Goal: Transaction & Acquisition: Purchase product/service

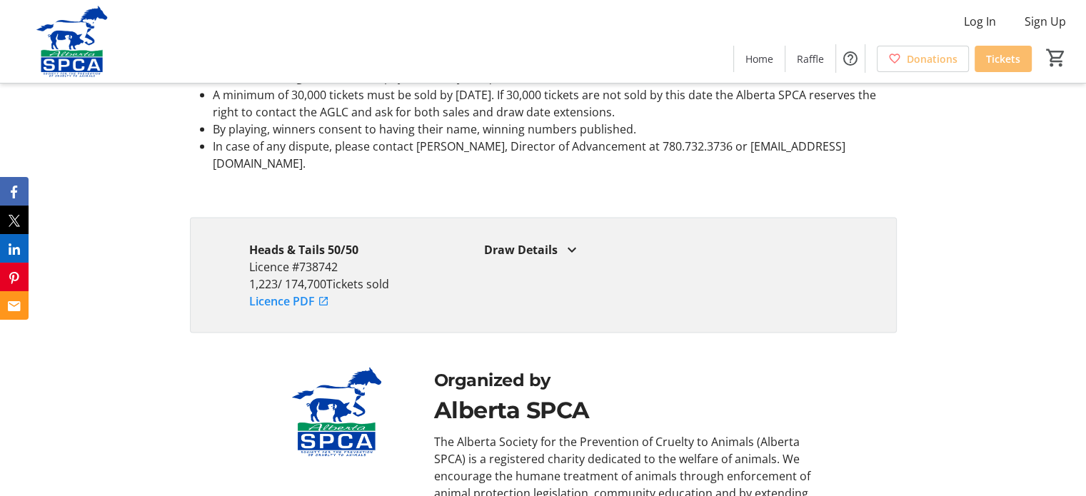
scroll to position [2641, 0]
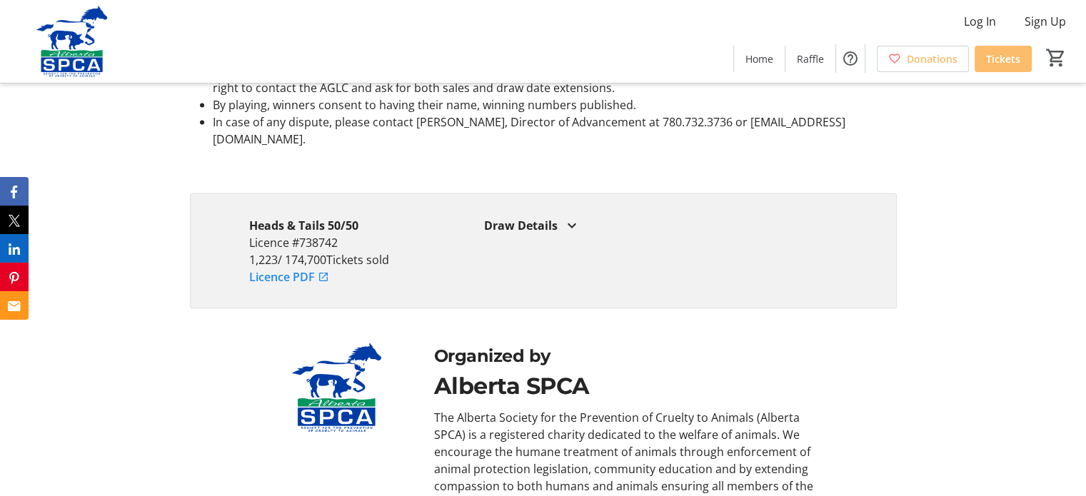
click at [549, 216] on div "Draw Details" at bounding box center [660, 224] width 353 height 17
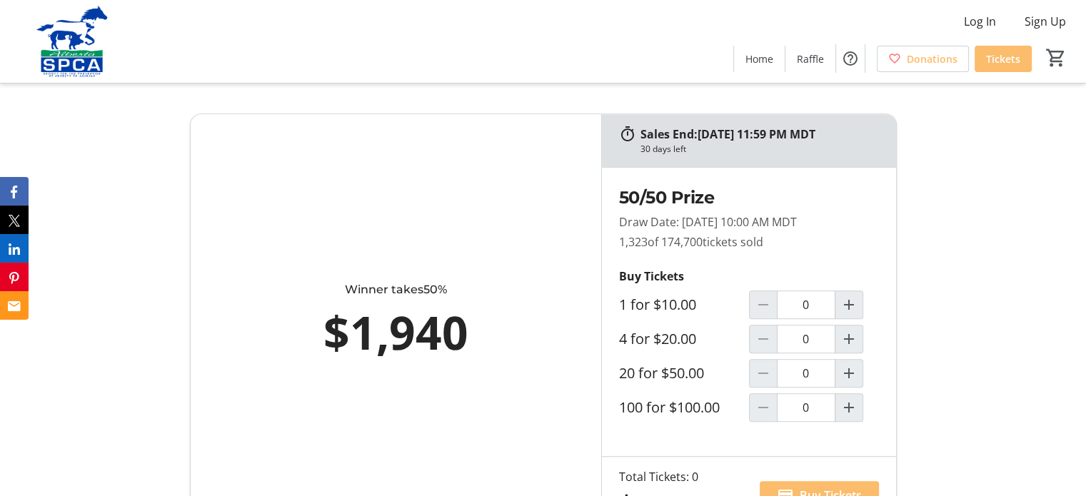
scroll to position [714, 0]
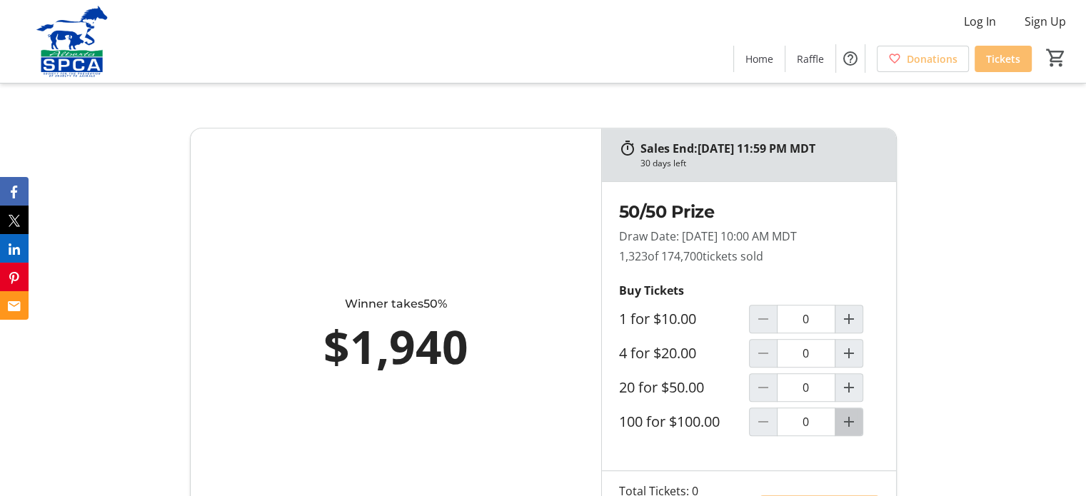
click at [850, 420] on mat-icon "Increment by one" at bounding box center [848, 421] width 17 height 17
type input "1"
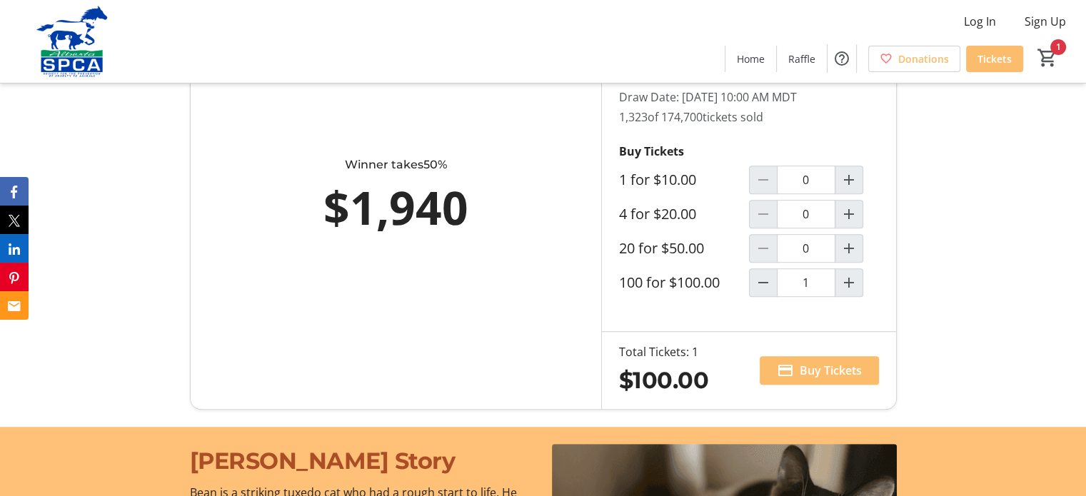
scroll to position [857, 0]
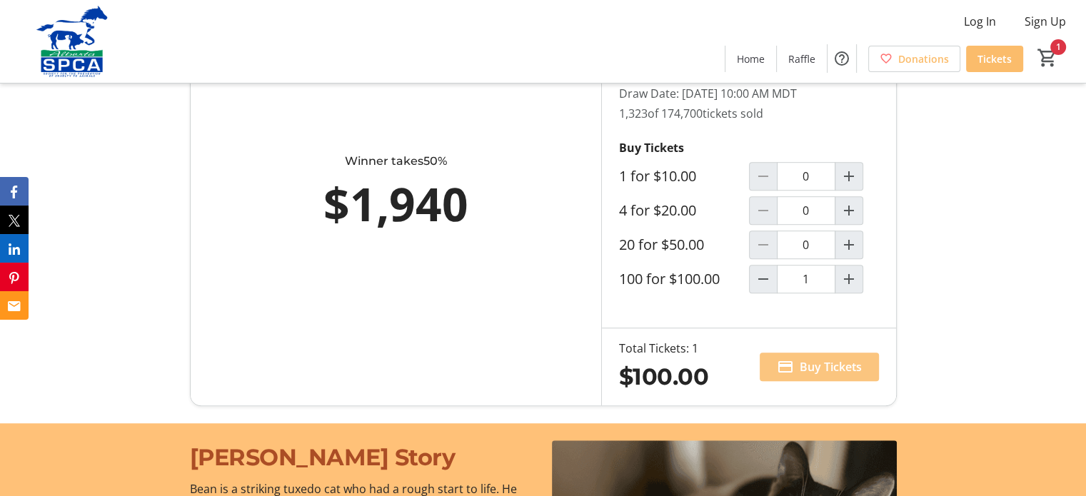
click at [814, 361] on span "Buy Tickets" at bounding box center [831, 366] width 62 height 17
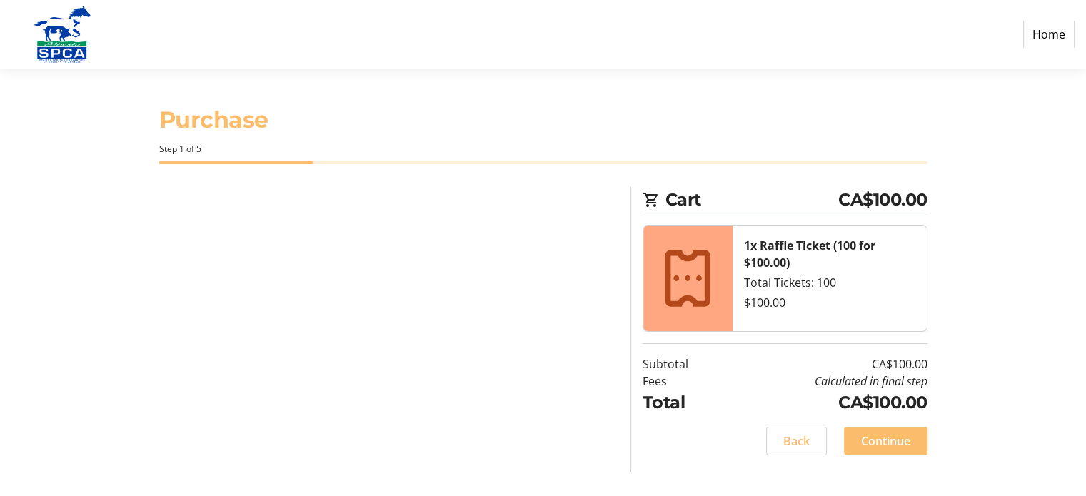
select select "CA"
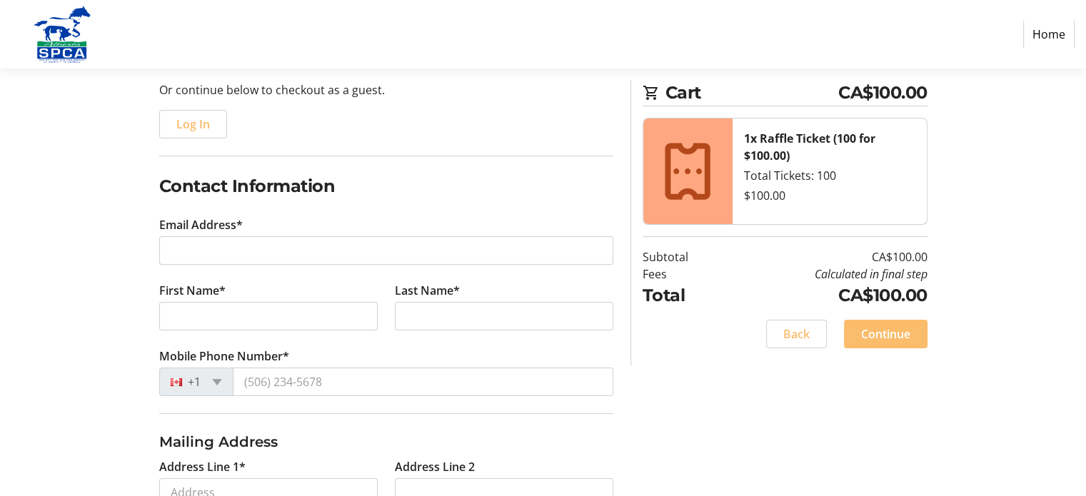
scroll to position [71, 0]
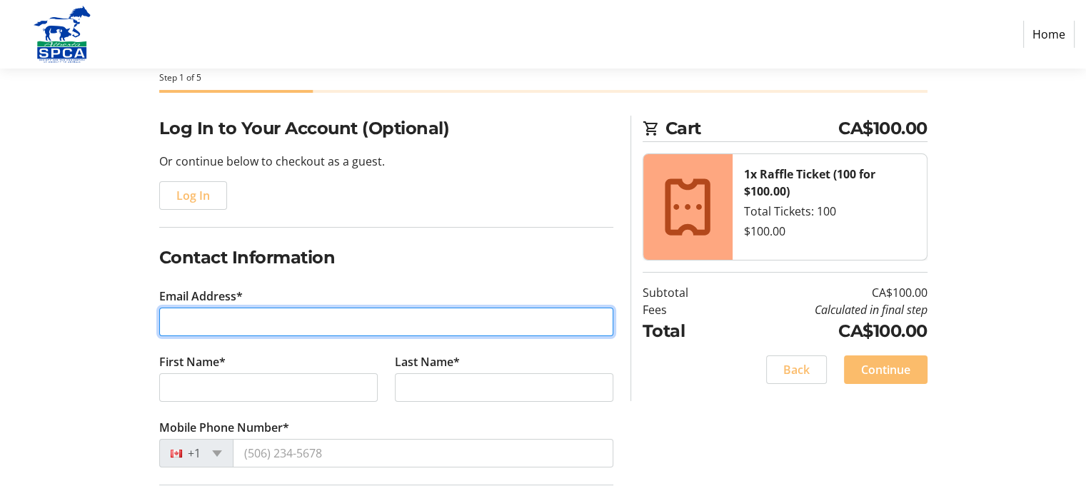
click at [379, 319] on input "Email Address*" at bounding box center [386, 322] width 454 height 29
type input "[PERSON_NAME][EMAIL_ADDRESS][DOMAIN_NAME]"
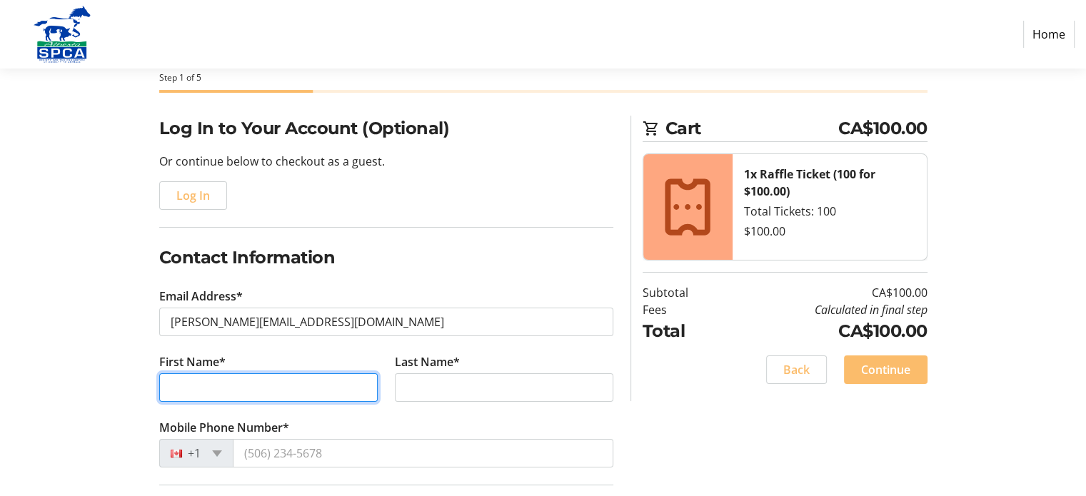
click at [322, 384] on input "First Name*" at bounding box center [268, 387] width 218 height 29
type input "[PERSON_NAME]"
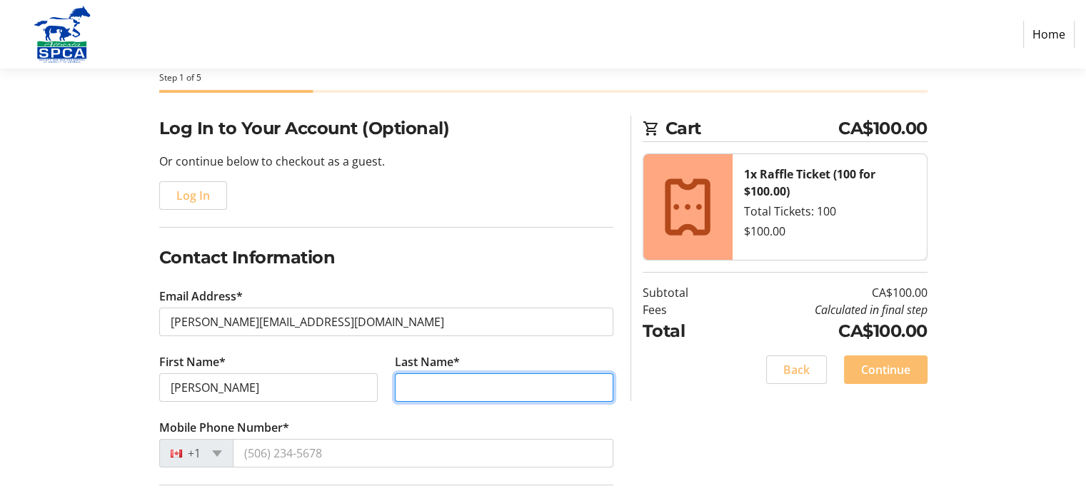
click at [449, 374] on input "Last Name*" at bounding box center [504, 387] width 218 height 29
type input "[PERSON_NAME]"
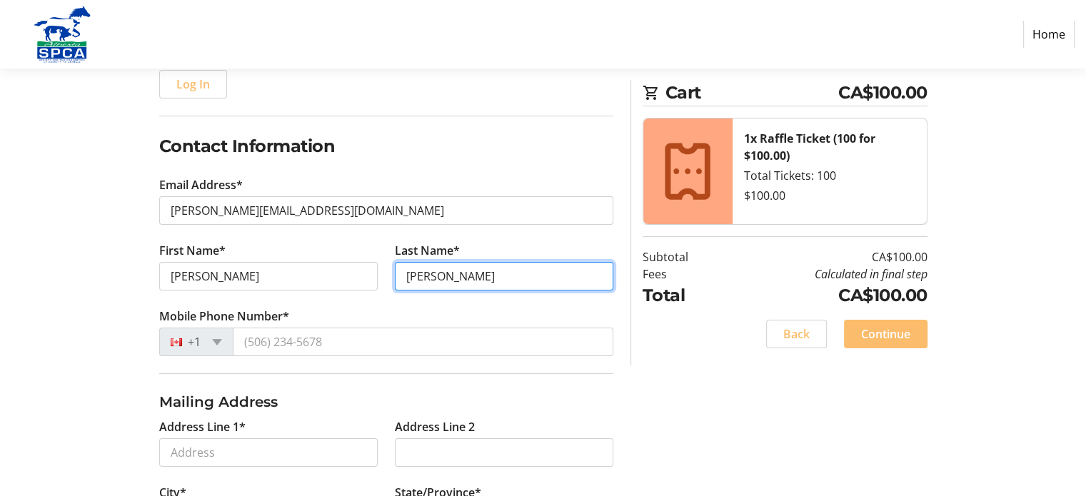
scroll to position [214, 0]
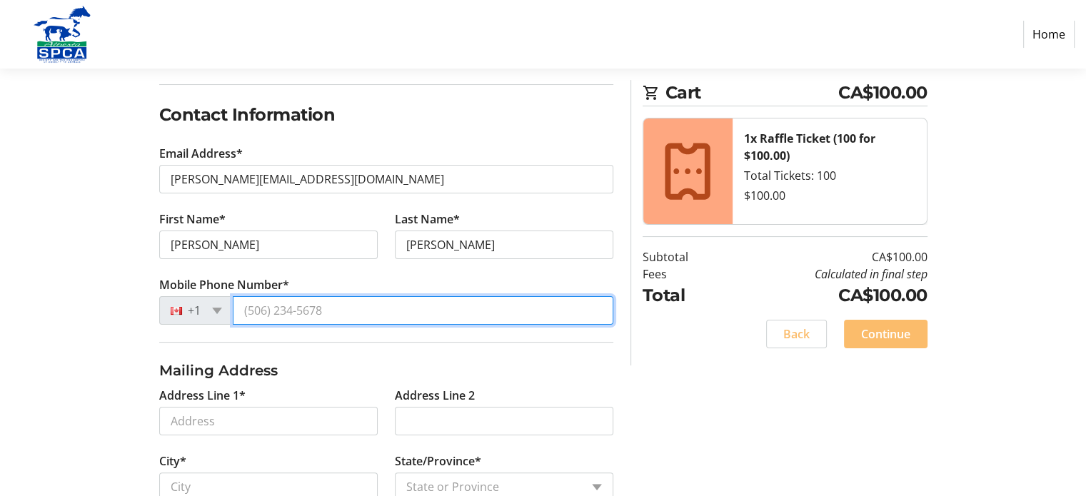
click at [330, 305] on input "Mobile Phone Number*" at bounding box center [423, 310] width 381 height 29
type input "[PHONE_NUMBER]"
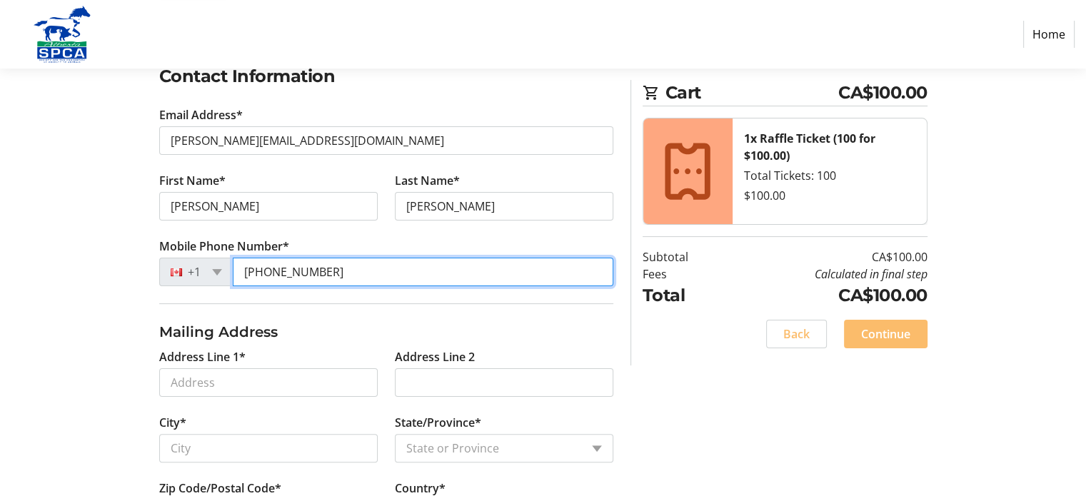
scroll to position [286, 0]
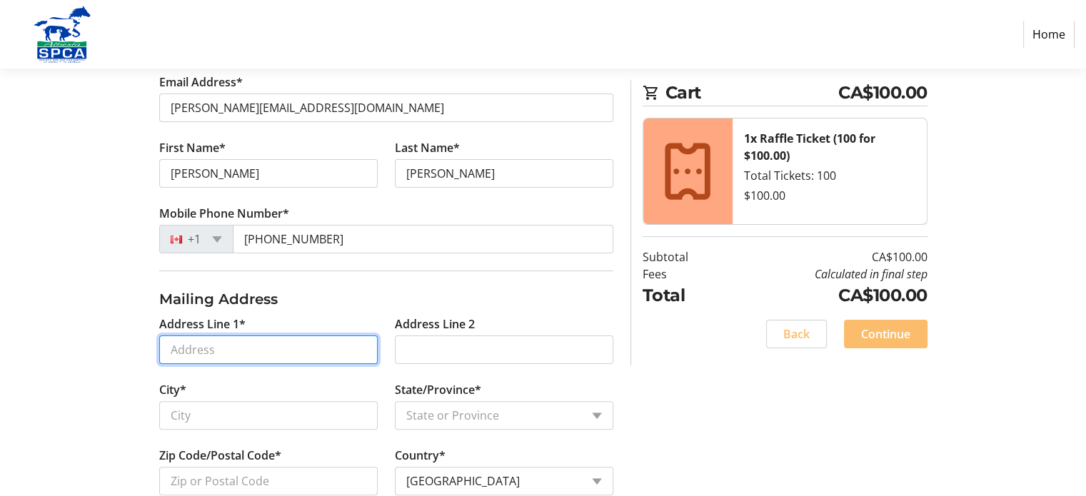
click at [328, 347] on input "Address Line 1*" at bounding box center [268, 350] width 218 height 29
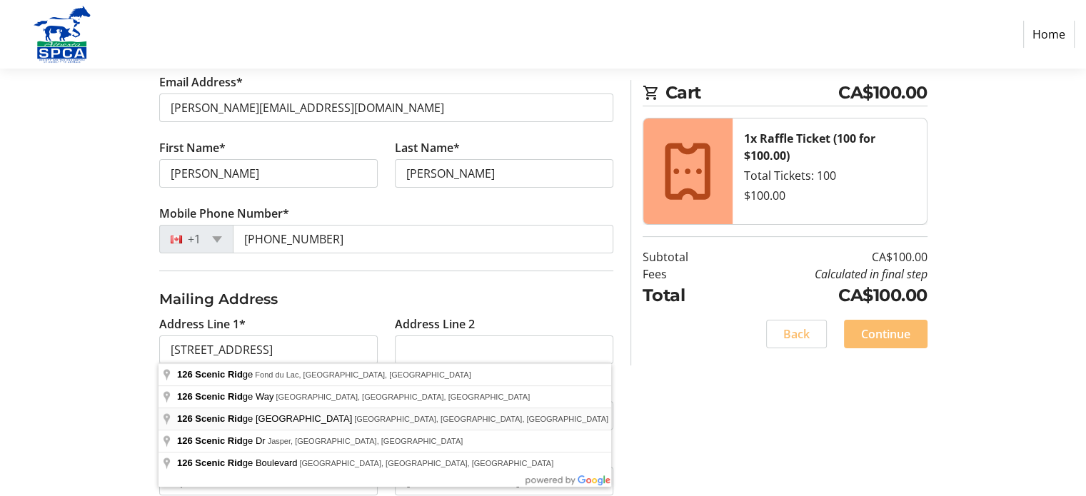
type input "[STREET_ADDRESS]"
type input "[GEOGRAPHIC_DATA]"
select select "AB"
type input "T3L 1V3"
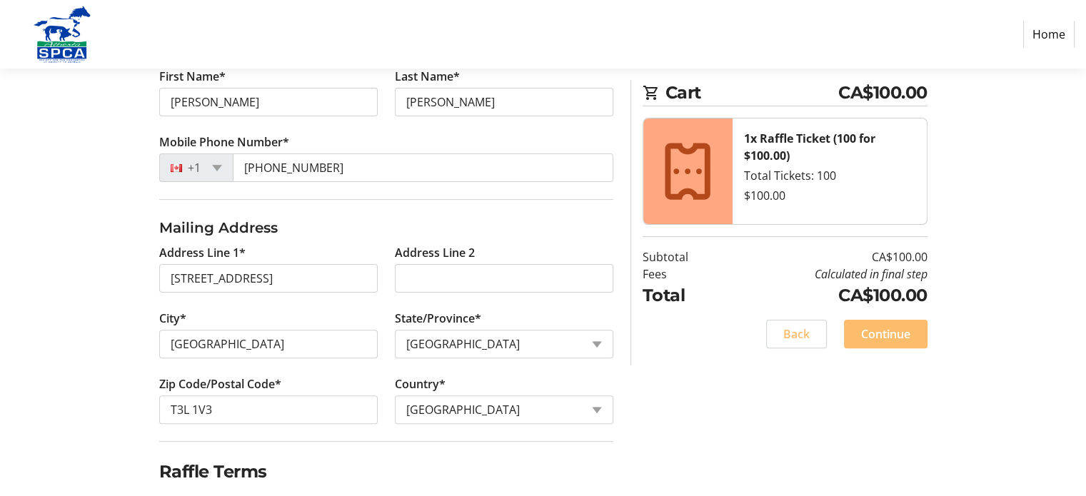
scroll to position [405, 0]
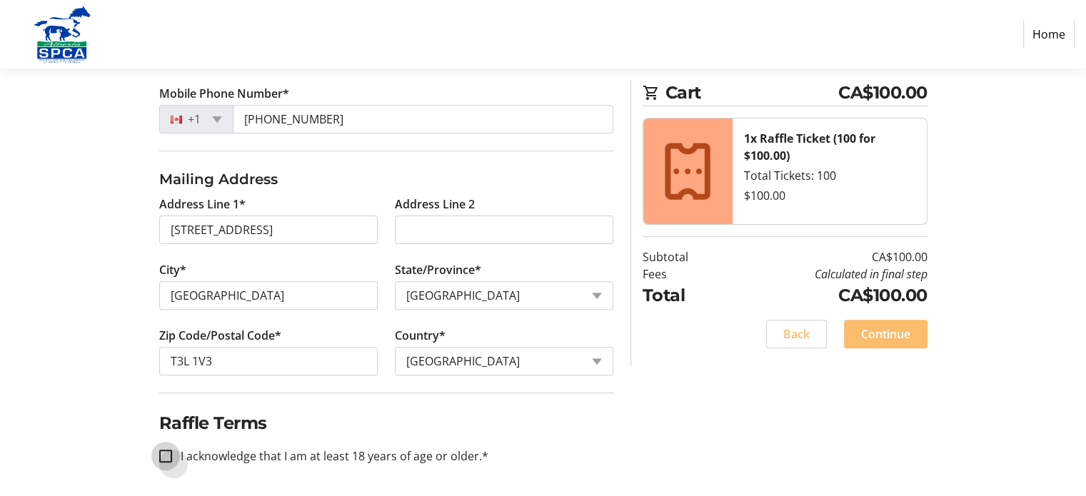
click at [161, 450] on input "I acknowledge that I am at least 18 years of age or older.*" at bounding box center [165, 456] width 13 height 13
checkbox input "true"
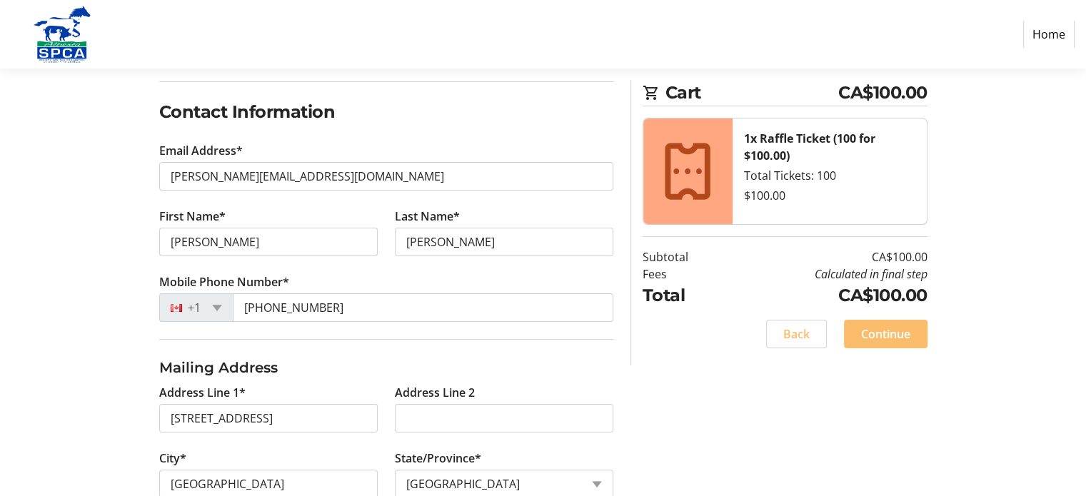
scroll to position [191, 0]
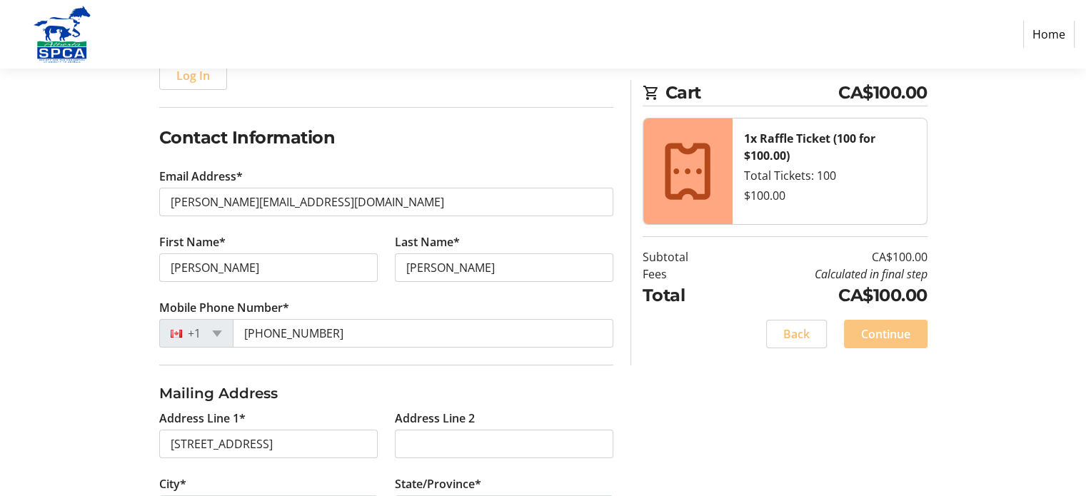
click at [880, 333] on span "Continue" at bounding box center [885, 334] width 49 height 17
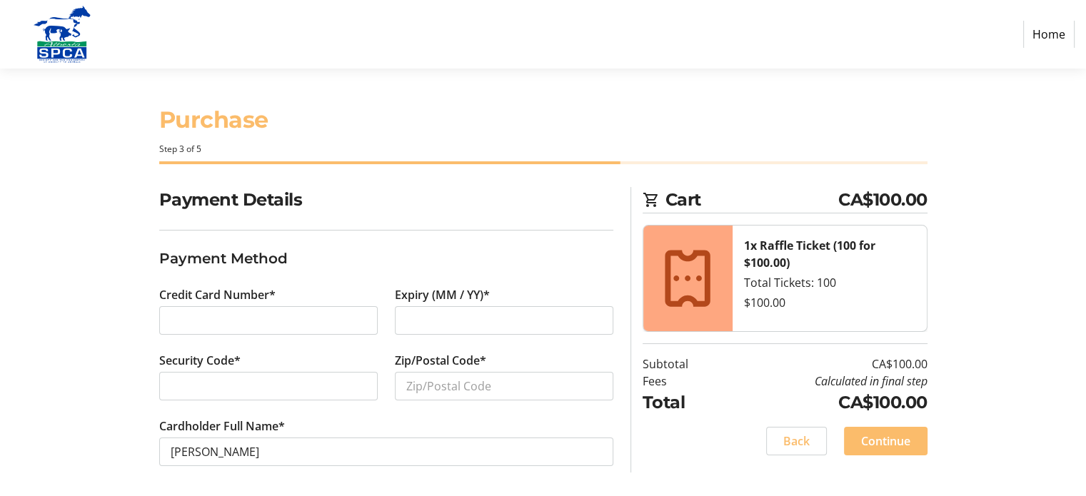
scroll to position [3, 0]
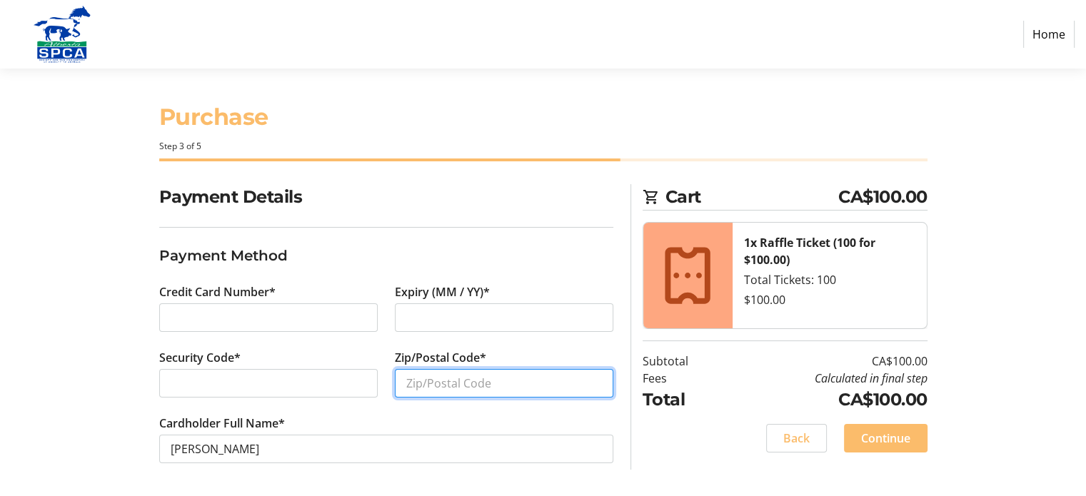
click at [403, 377] on input "Zip/Postal Code*" at bounding box center [504, 383] width 218 height 29
type input "t"
type input "T3L 1V3"
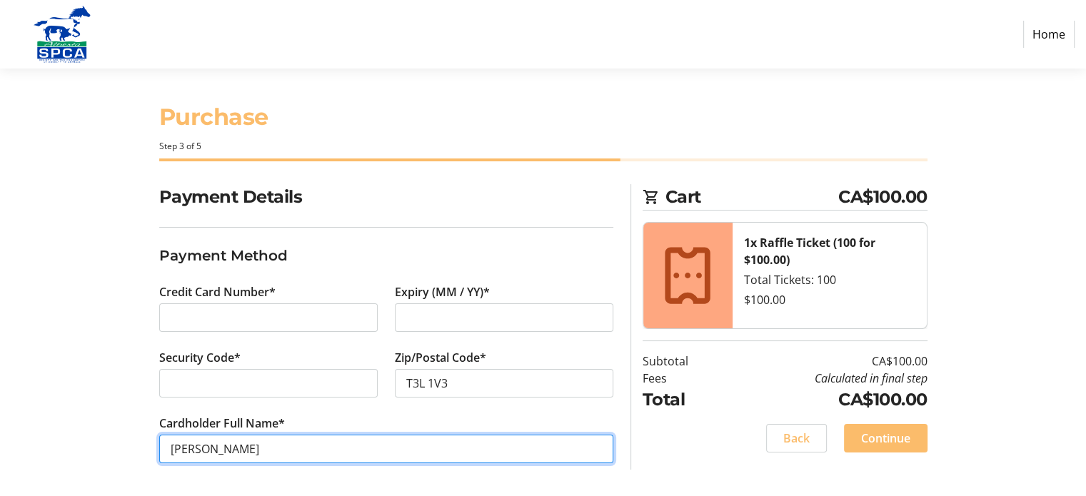
click at [261, 443] on input "[PERSON_NAME]" at bounding box center [386, 449] width 454 height 29
click at [215, 445] on input "[PERSON_NAME]" at bounding box center [386, 449] width 454 height 29
click at [247, 450] on input "[PERSON_NAME]" at bounding box center [386, 449] width 454 height 29
type input "[PERSON_NAME]"
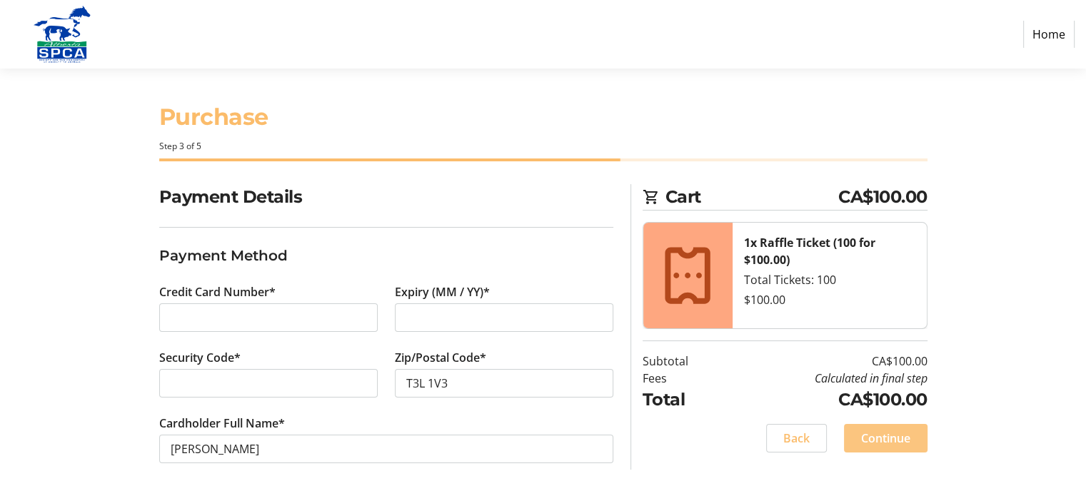
click at [907, 438] on span "Continue" at bounding box center [885, 438] width 49 height 17
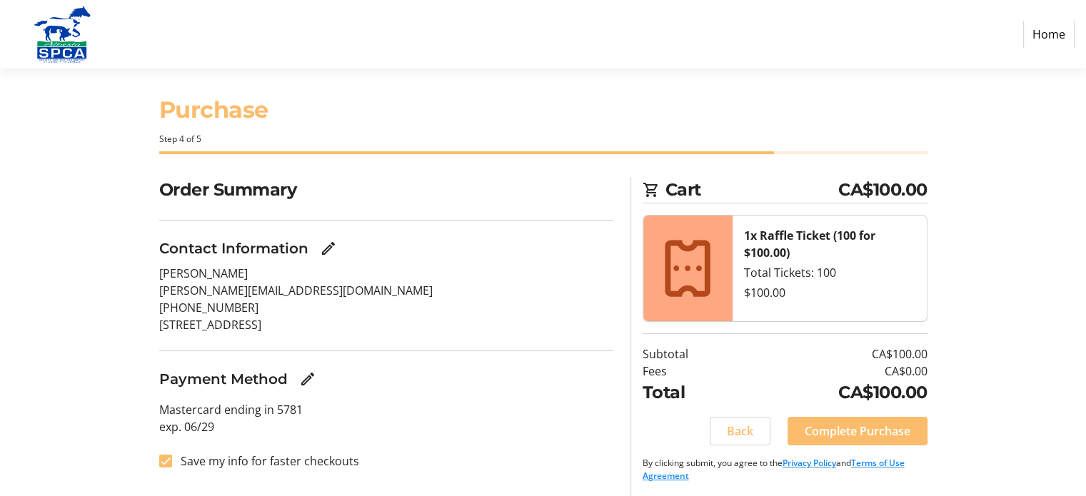
scroll to position [13, 0]
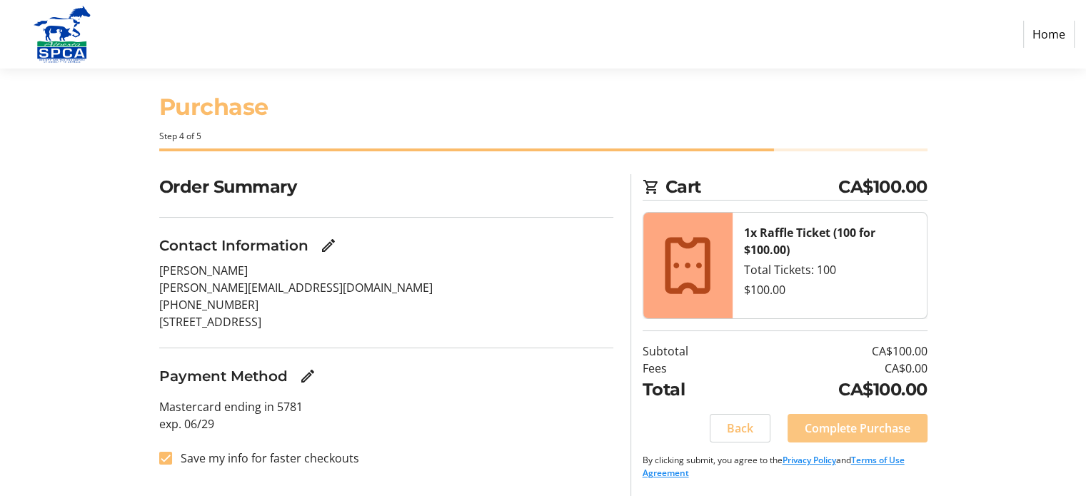
click at [892, 425] on span "Complete Purchase" at bounding box center [858, 428] width 106 height 17
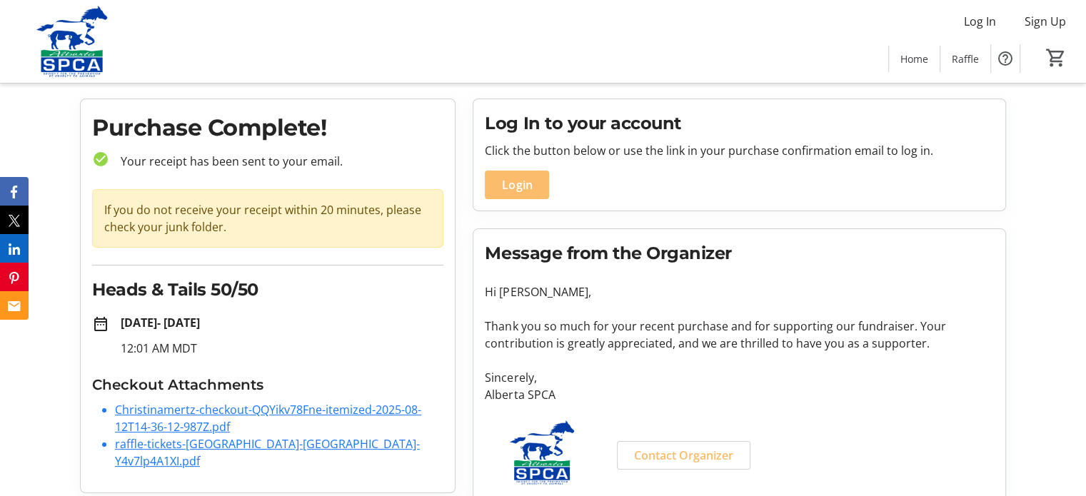
scroll to position [49, 0]
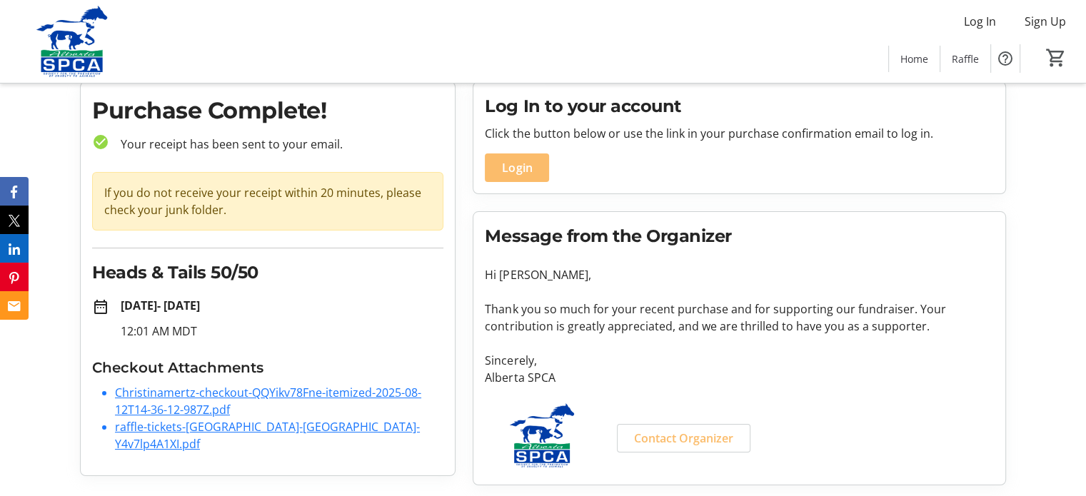
click at [296, 387] on link "Christinamertz-checkout-QQYikv78Fne-itemized-2025-08-12T14-36-12-987Z.pdf" at bounding box center [268, 401] width 306 height 33
click at [240, 425] on link "raffle-tickets-[GEOGRAPHIC_DATA]-[GEOGRAPHIC_DATA]-Y4v7lp4A1XI.pdf" at bounding box center [267, 435] width 305 height 33
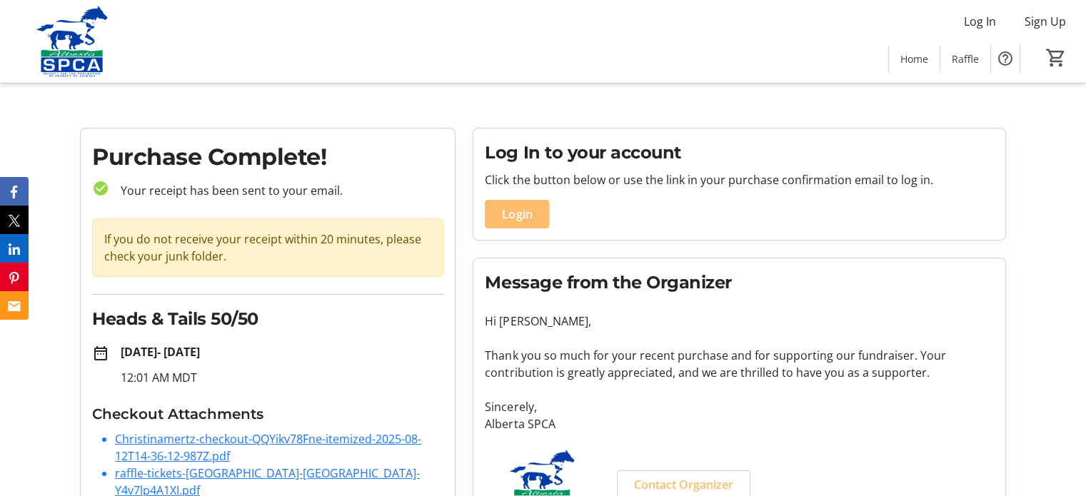
scroll to position [0, 0]
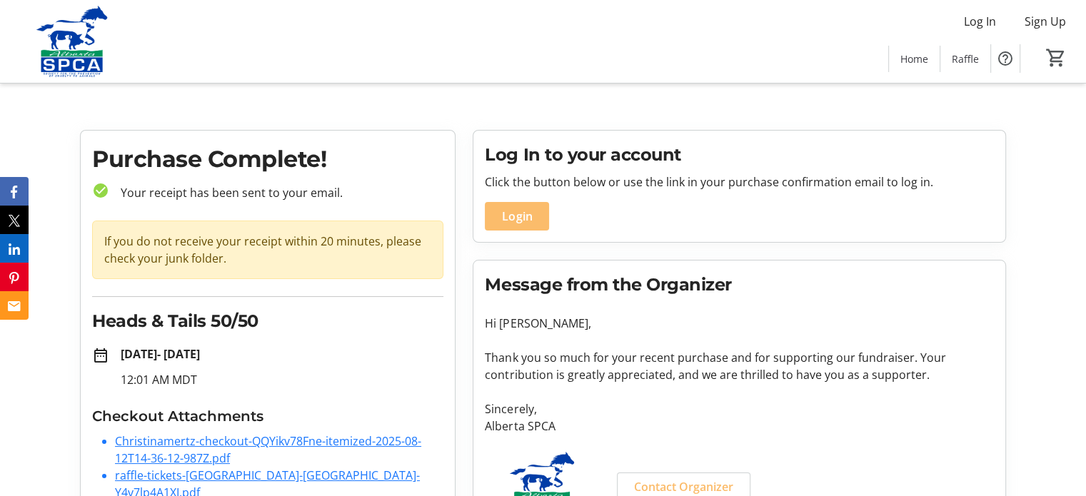
click at [90, 60] on img at bounding box center [72, 41] width 127 height 71
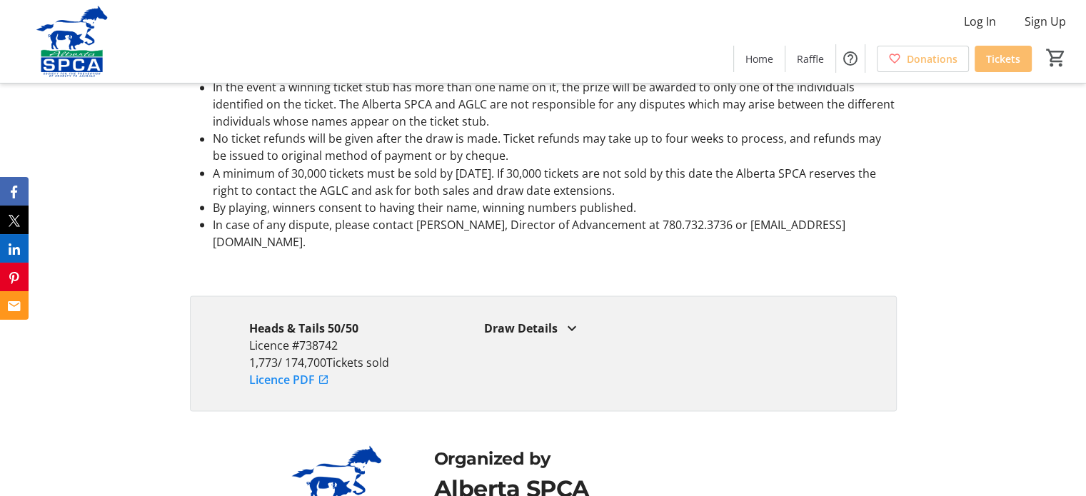
scroll to position [2713, 0]
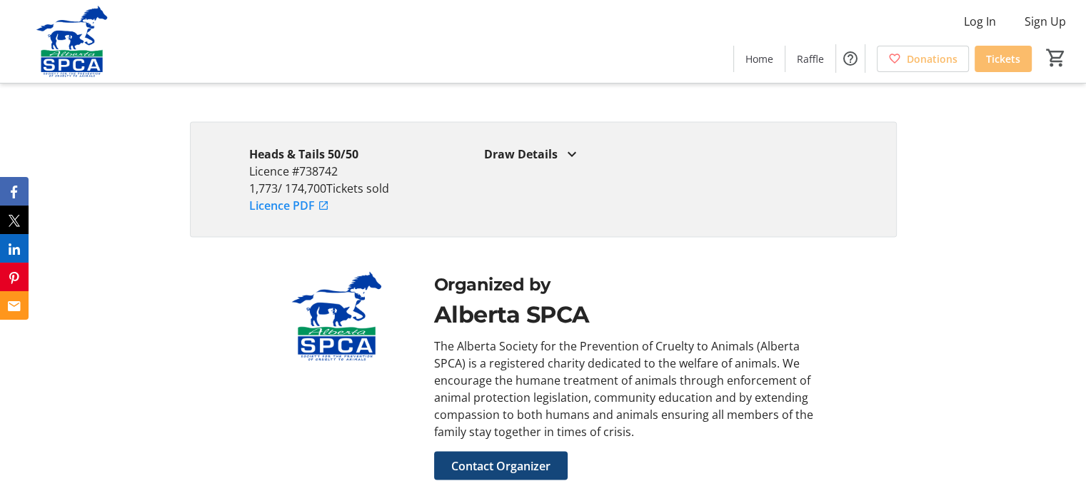
click at [574, 145] on mat-icon at bounding box center [571, 153] width 17 height 17
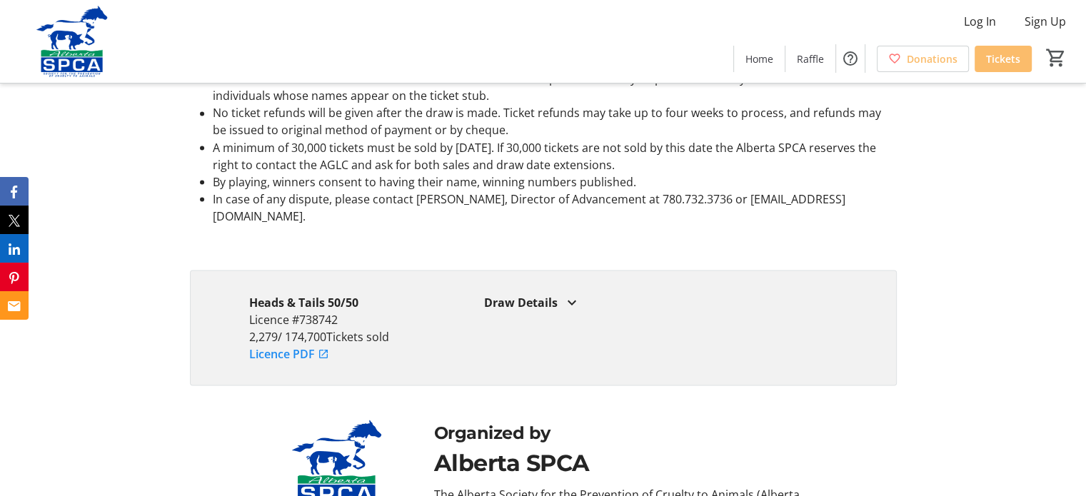
scroll to position [2713, 0]
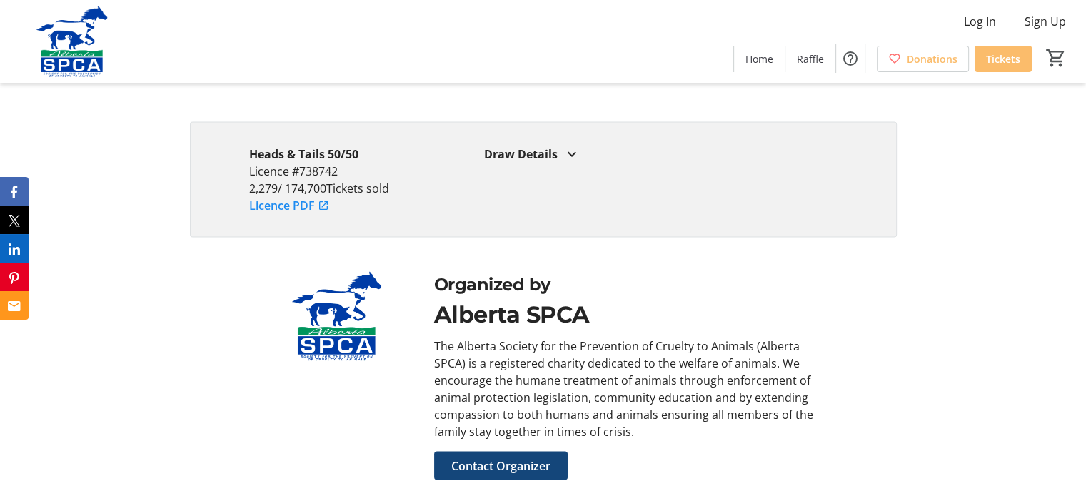
click at [566, 145] on mat-icon at bounding box center [571, 153] width 17 height 17
